Goal: Information Seeking & Learning: Learn about a topic

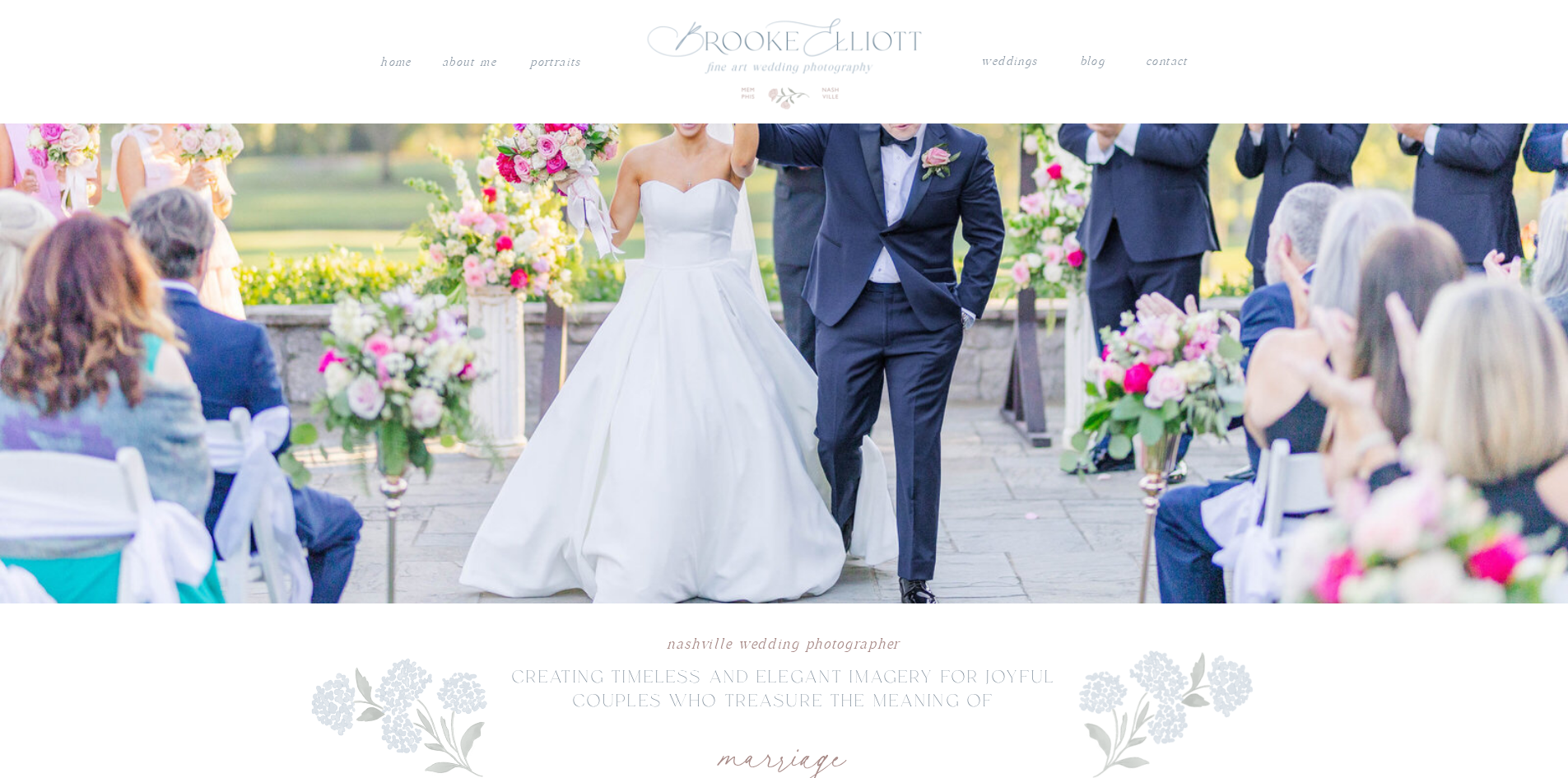
click at [1024, 67] on nav "weddings" at bounding box center [1010, 62] width 57 height 22
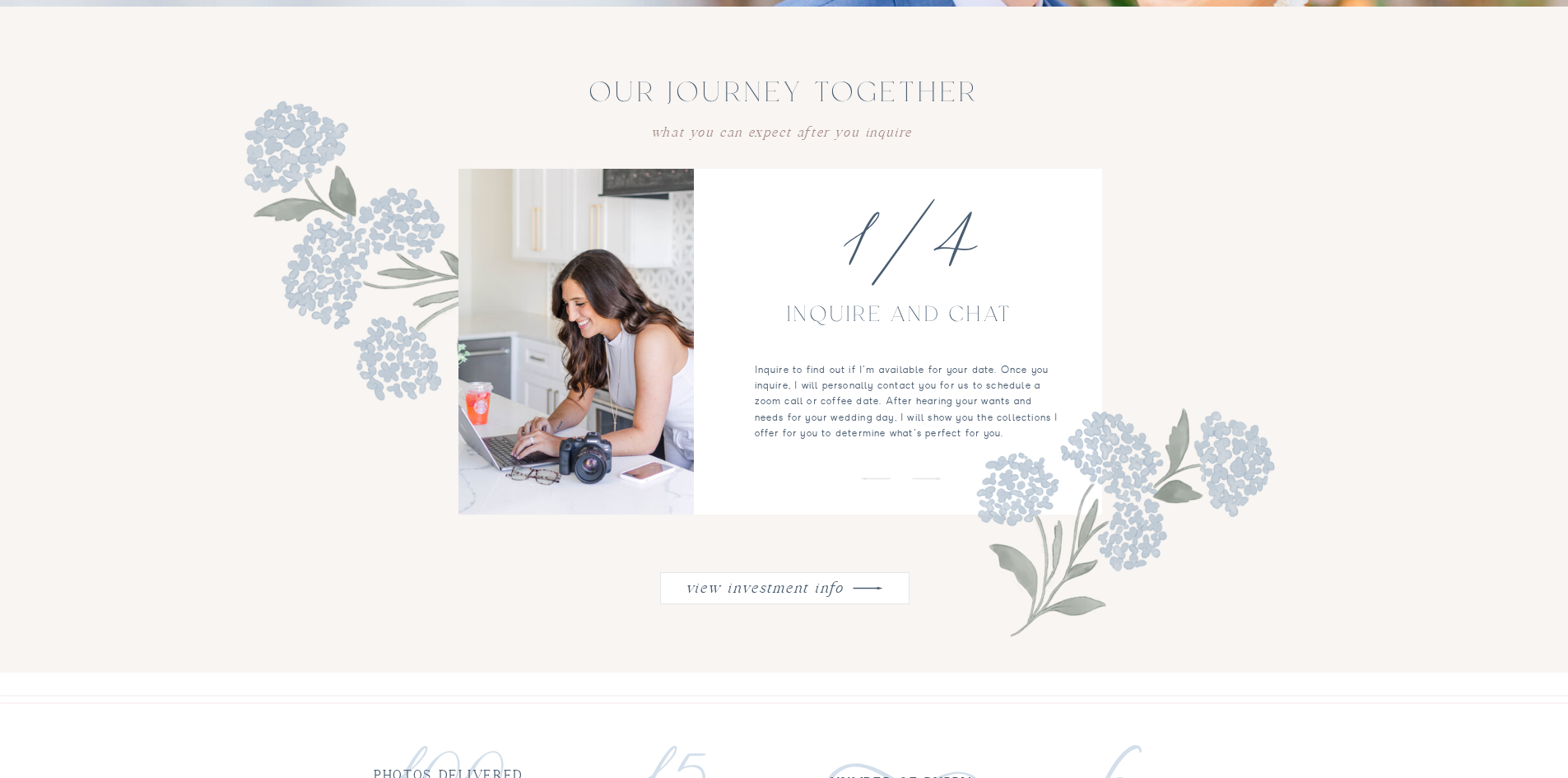
scroll to position [1730, 0]
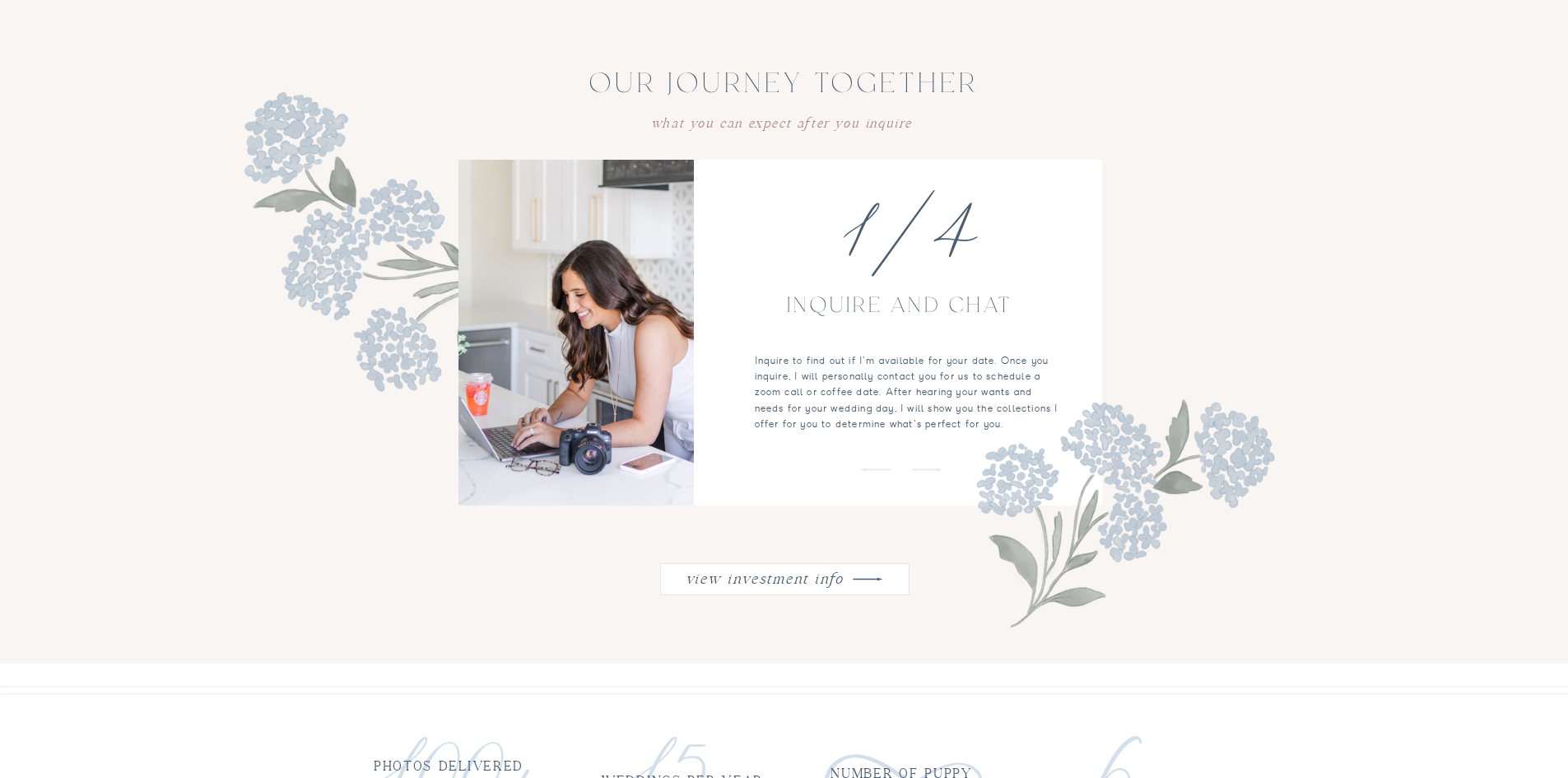
click at [792, 586] on nav "view investment info" at bounding box center [765, 577] width 167 height 22
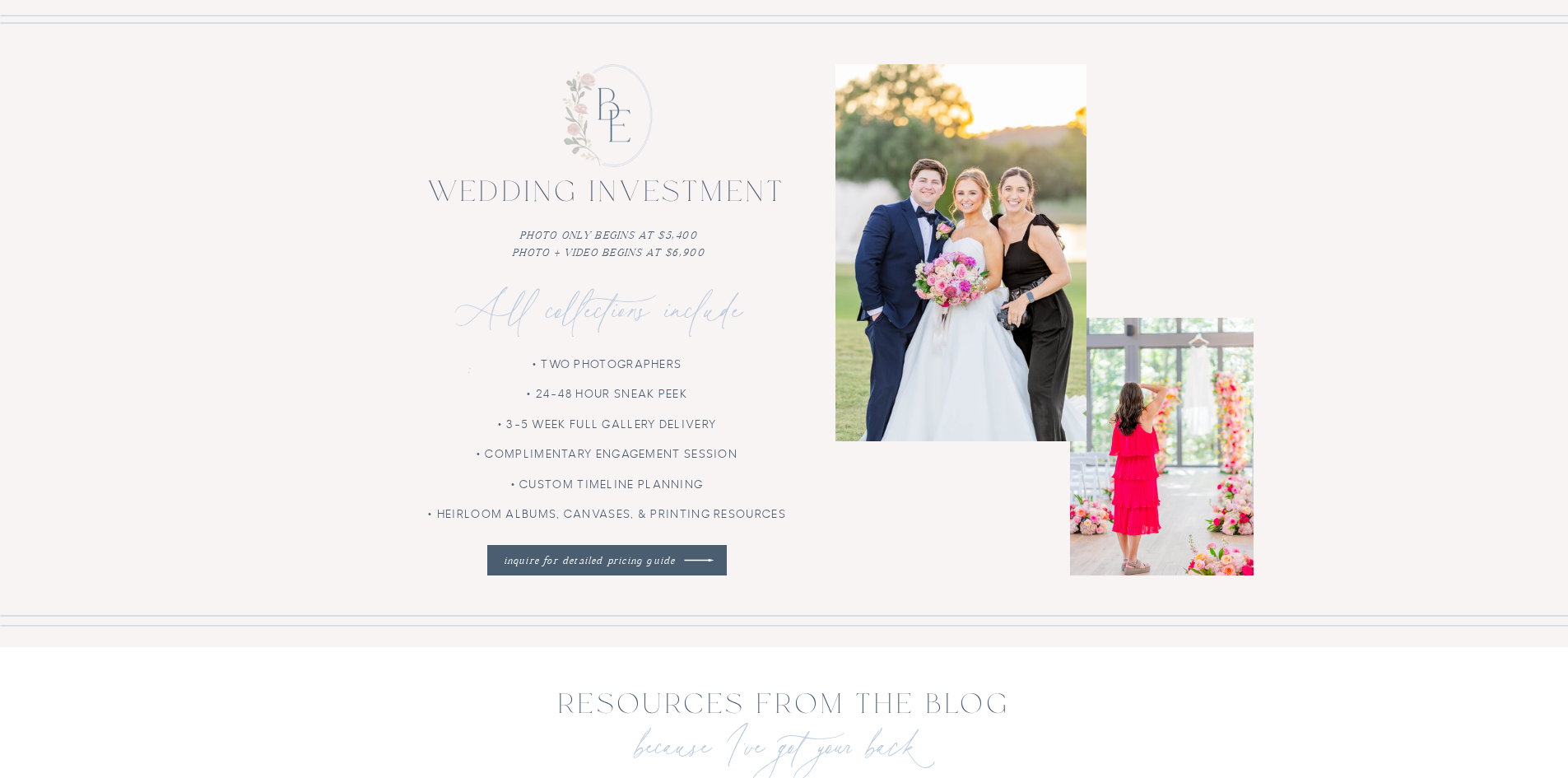
scroll to position [3805, 0]
